Goal: Task Accomplishment & Management: Use online tool/utility

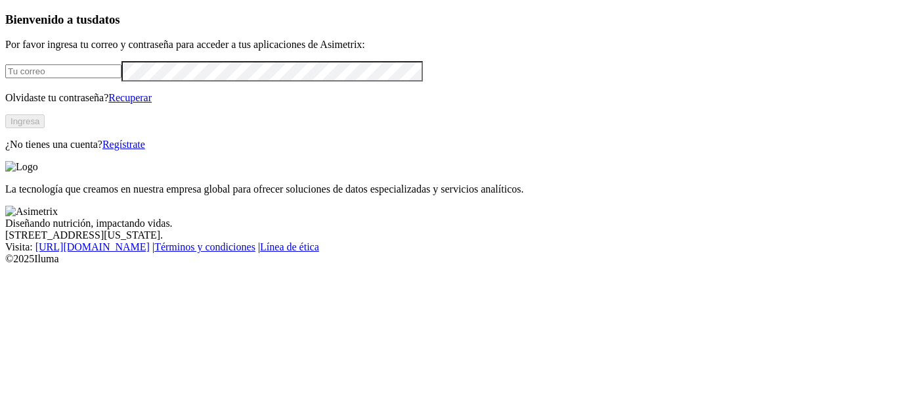
type input "[PERSON_NAME][EMAIL_ADDRESS][DOMAIN_NAME]"
click at [45, 128] on button "Ingresa" at bounding box center [24, 121] width 39 height 14
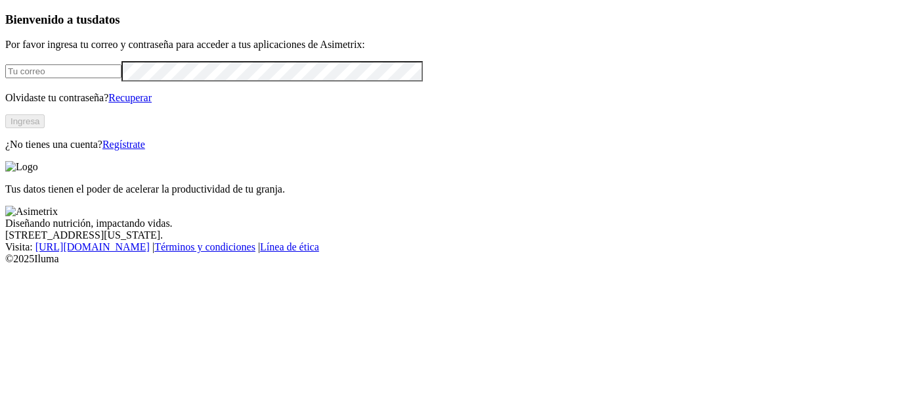
type input "[PERSON_NAME][EMAIL_ADDRESS][DOMAIN_NAME]"
click at [45, 128] on button "Ingresa" at bounding box center [24, 121] width 39 height 14
